Goal: Transaction & Acquisition: Purchase product/service

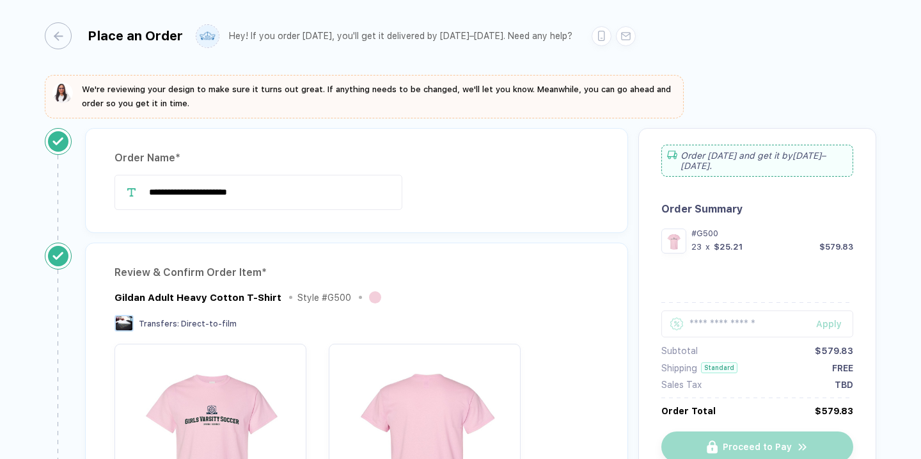
scroll to position [566, 0]
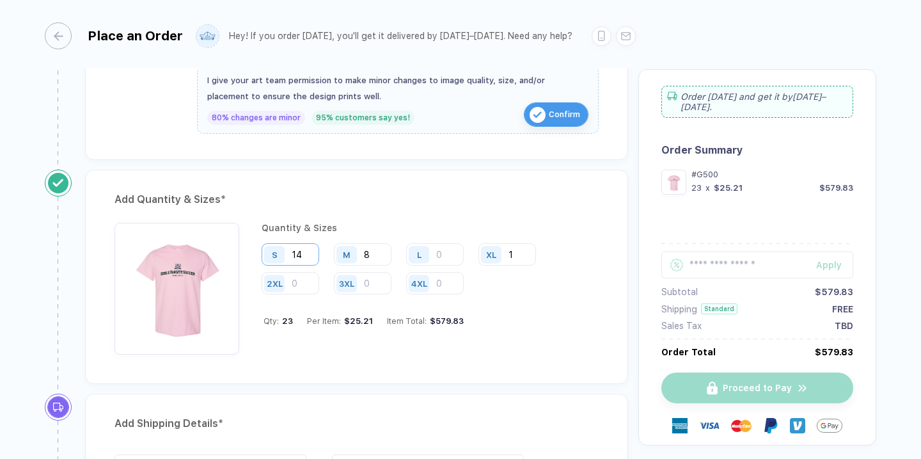
click at [310, 251] on input "14" at bounding box center [291, 254] width 58 height 22
type input "16"
click at [506, 285] on div "S 16 M 8 L XL 1 2XL 3XL 4XL" at bounding box center [430, 269] width 337 height 52
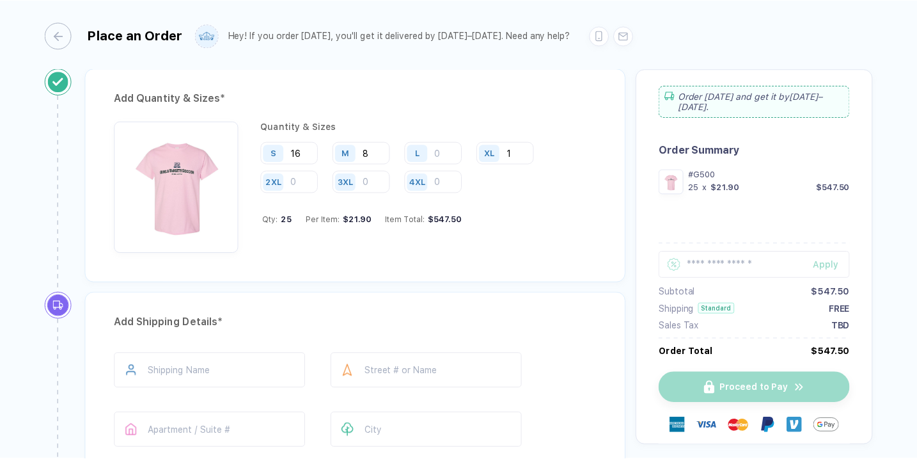
scroll to position [674, 0]
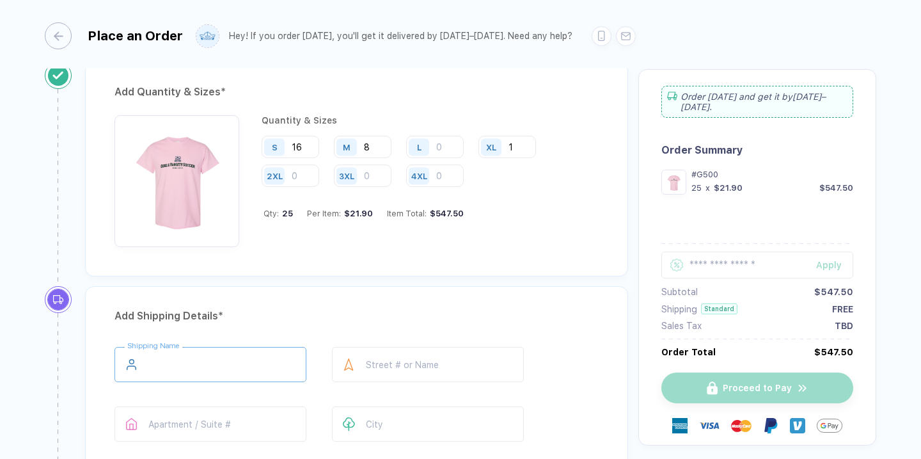
click at [216, 356] on input "text" at bounding box center [210, 364] width 192 height 35
type input "**********"
type input "********"
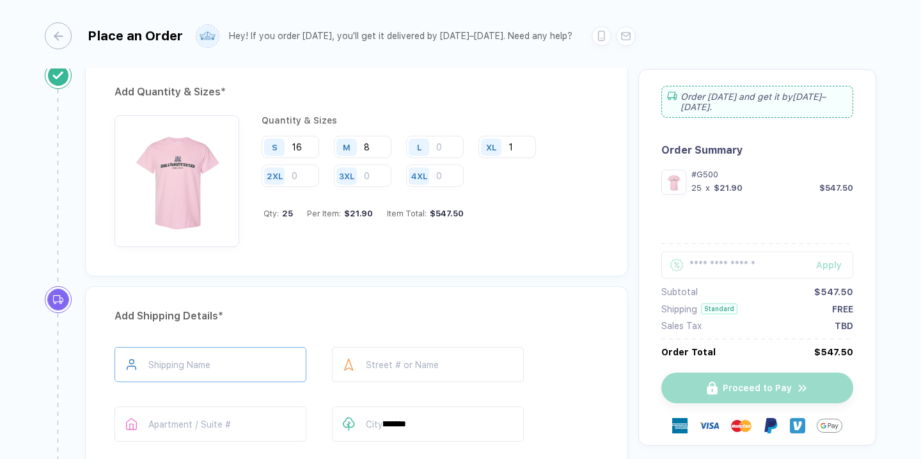
type input "*****"
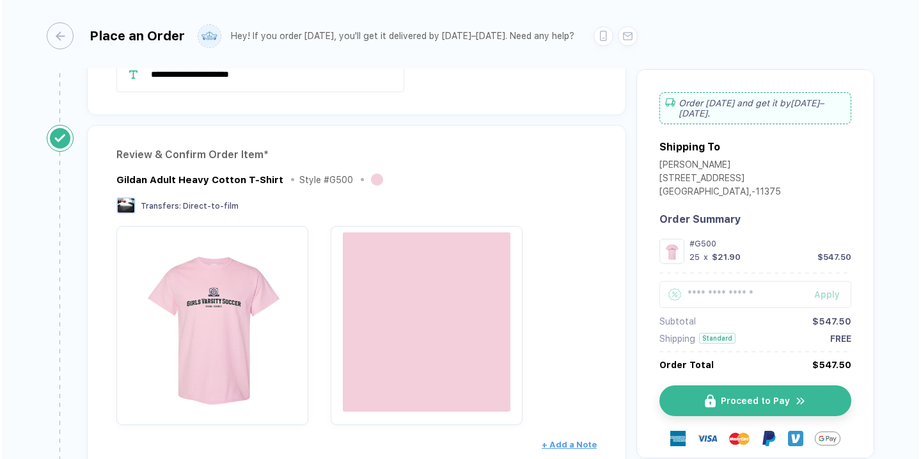
scroll to position [125, 0]
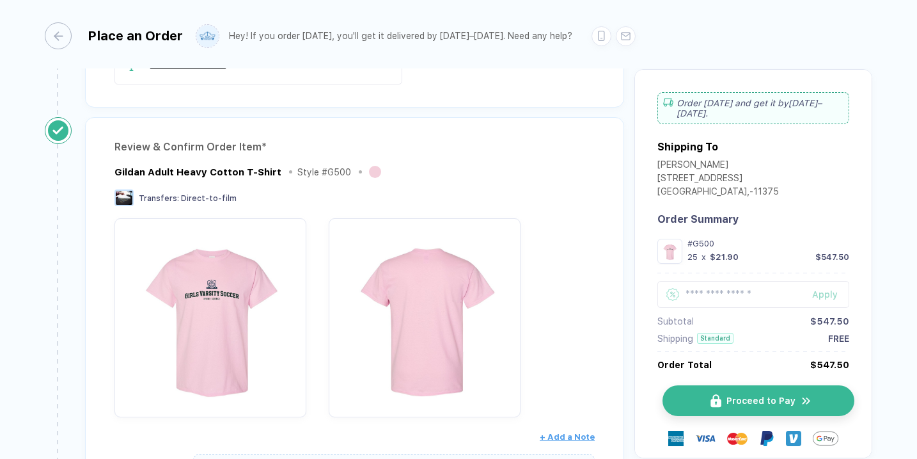
click at [794, 395] on button "Proceed to Pay" at bounding box center [759, 400] width 192 height 31
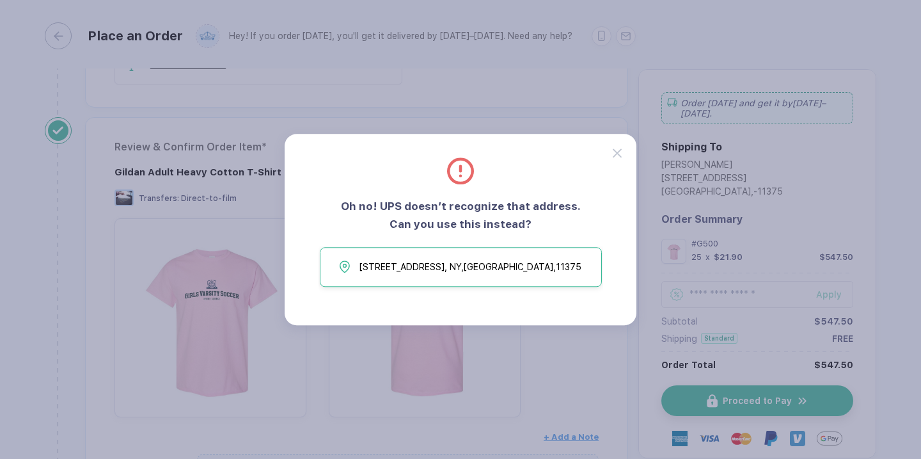
drag, startPoint x: 475, startPoint y: 265, endPoint x: 504, endPoint y: 283, distance: 34.8
click at [504, 283] on button "[STREET_ADDRESS]" at bounding box center [461, 267] width 282 height 40
type input "**********"
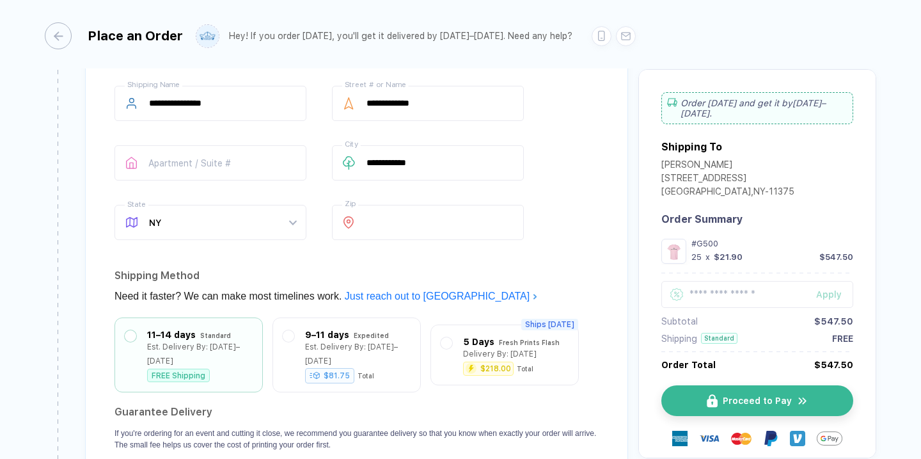
scroll to position [932, 0]
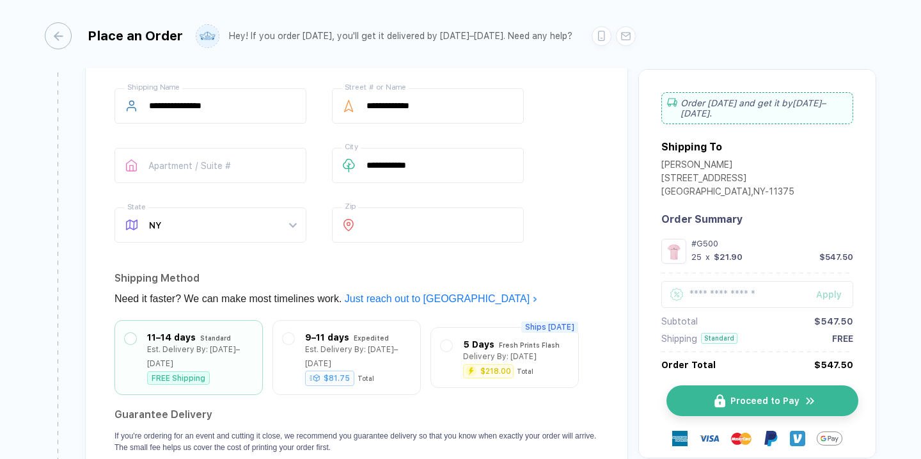
click at [725, 402] on button "Proceed to Pay" at bounding box center [763, 400] width 192 height 31
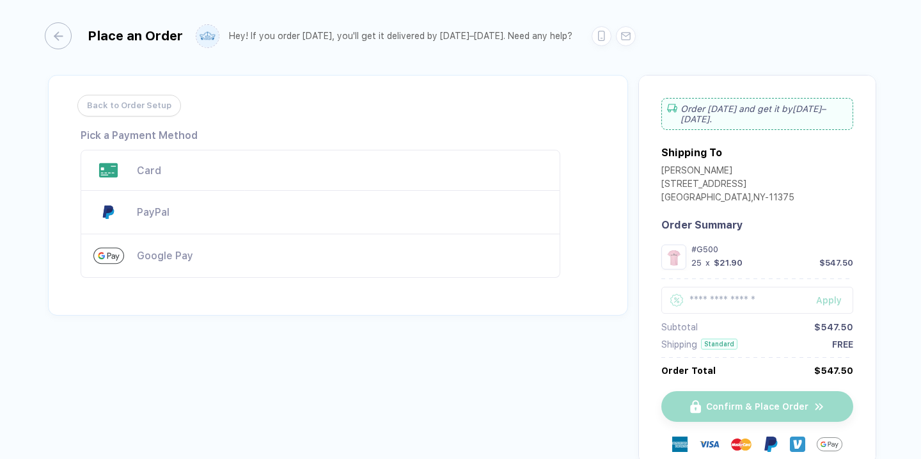
click at [154, 165] on div "Card" at bounding box center [342, 170] width 411 height 12
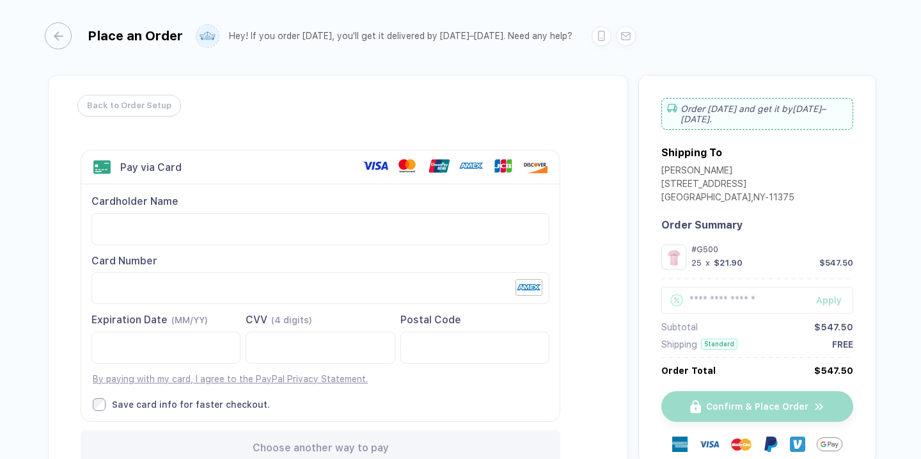
click at [695, 107] on div "Order [DATE] and get it by [DATE]–[DATE] ." at bounding box center [757, 114] width 192 height 32
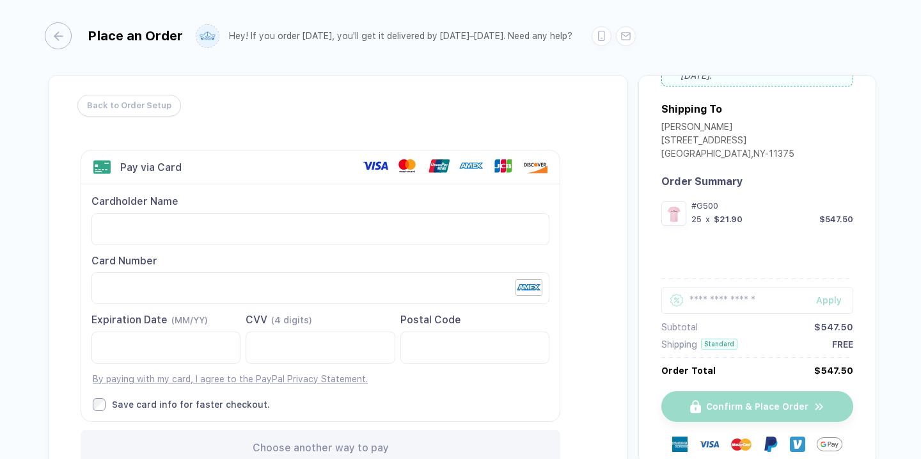
scroll to position [47, 0]
click at [241, 381] on link "By paying with my card, I agree to the PayPal Privacy Statement." at bounding box center [230, 379] width 275 height 10
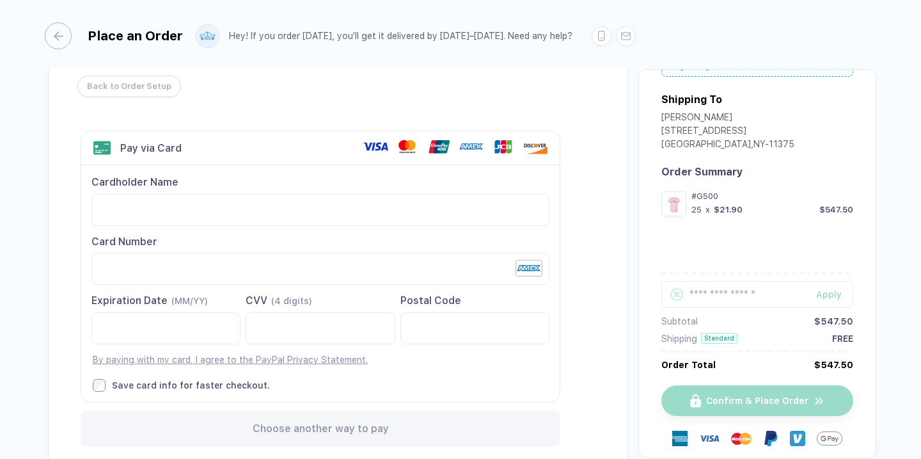
scroll to position [21, 0]
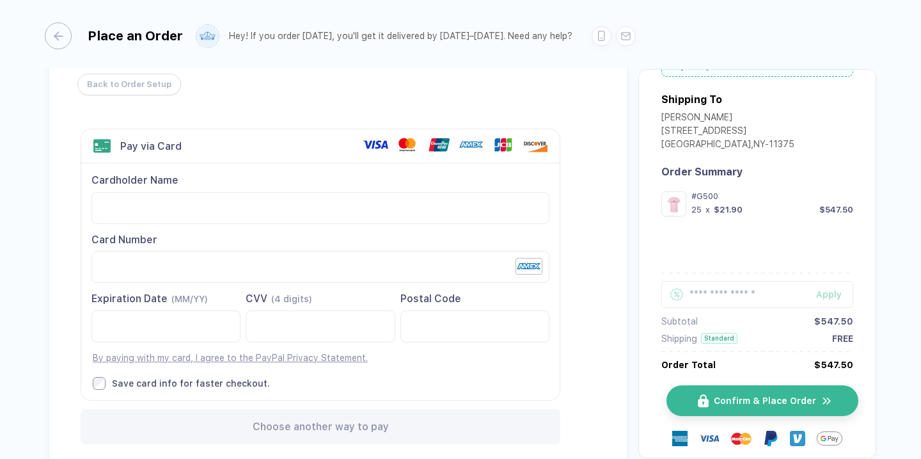
click at [728, 406] on span "Confirm & Place Order" at bounding box center [765, 400] width 102 height 10
